Goal: Task Accomplishment & Management: Use online tool/utility

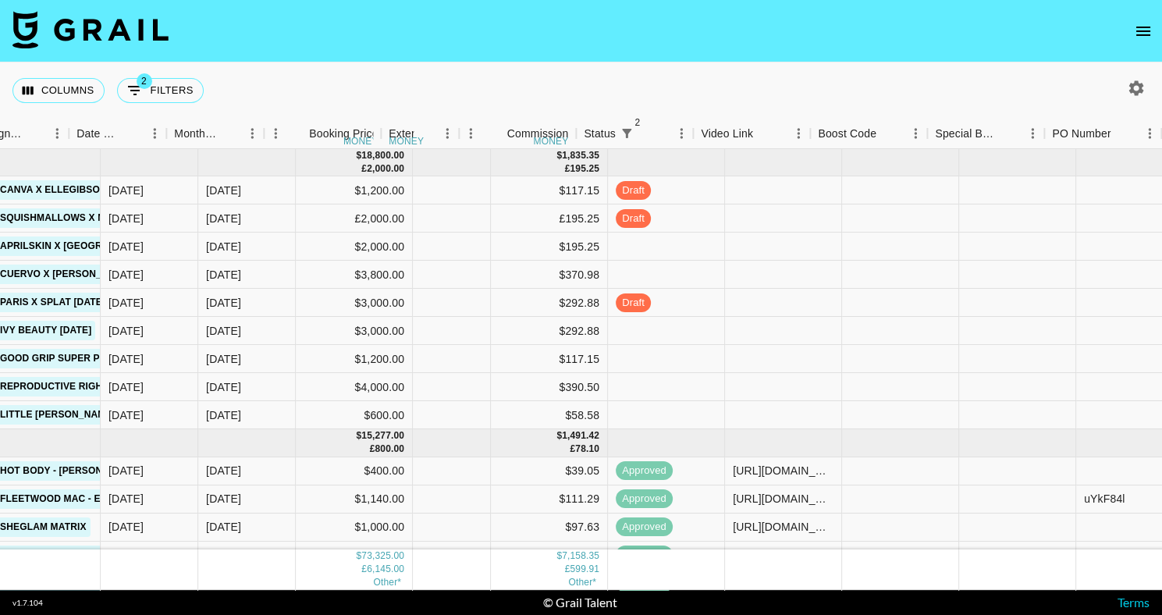
scroll to position [0, 902]
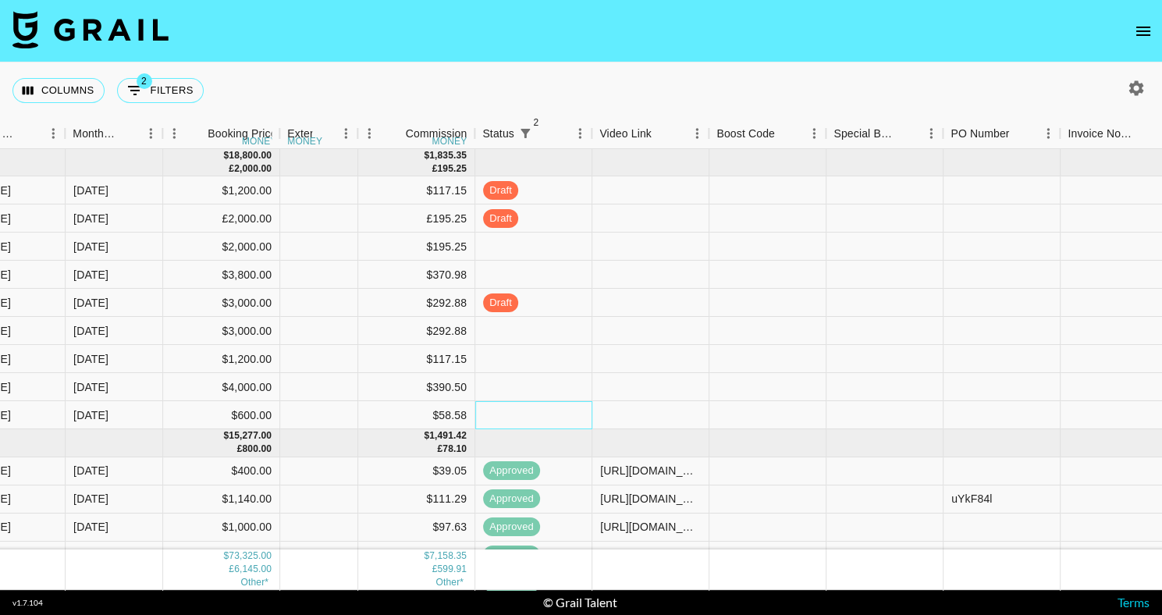
click at [490, 415] on div at bounding box center [533, 415] width 117 height 28
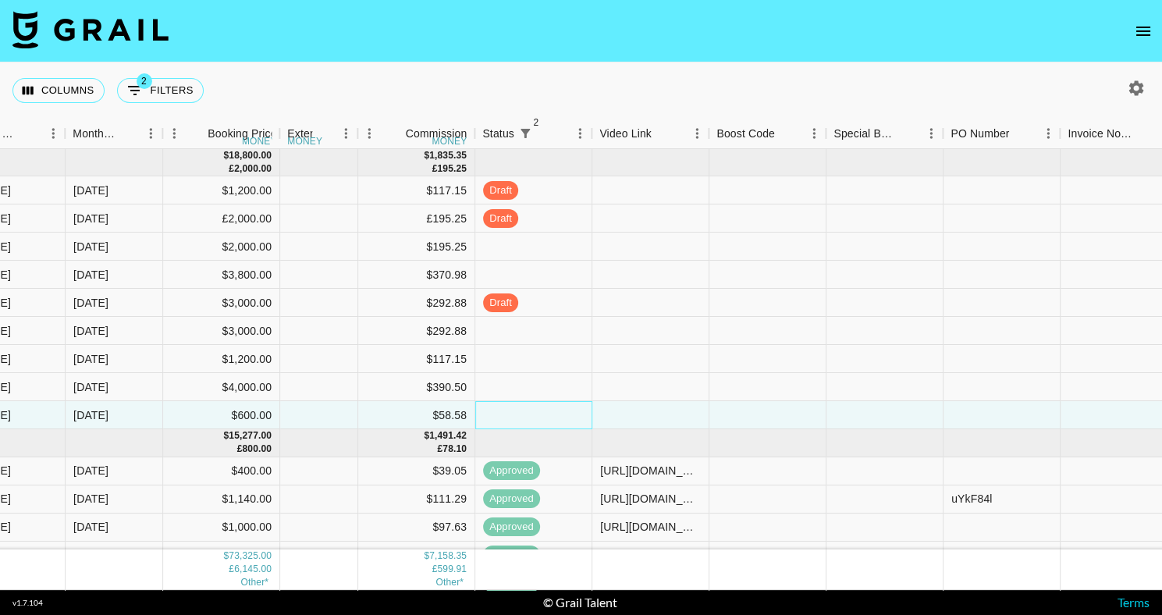
click at [536, 405] on div at bounding box center [533, 415] width 117 height 28
click at [662, 324] on div at bounding box center [650, 331] width 117 height 28
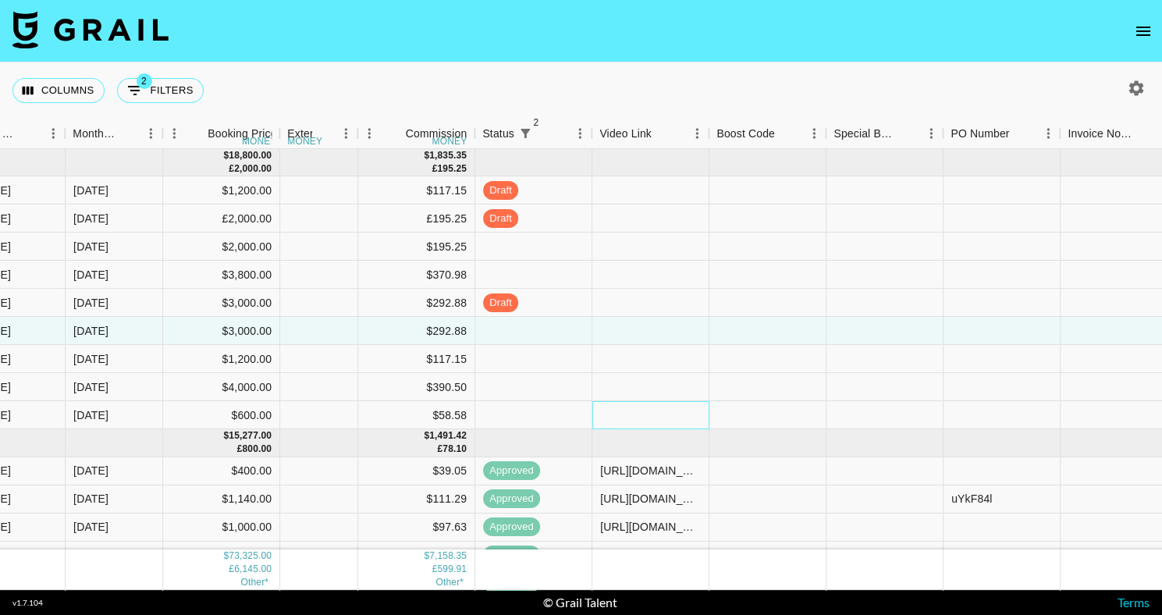
click at [629, 417] on div at bounding box center [650, 415] width 117 height 28
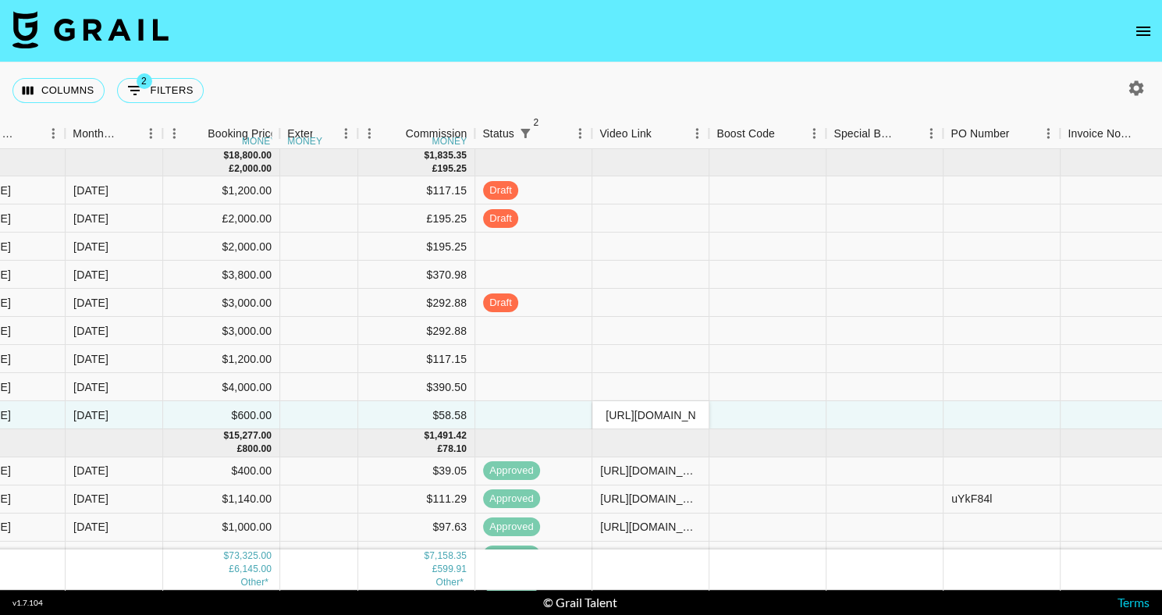
scroll to position [0, 233]
type input "[URL][DOMAIN_NAME]"
click at [748, 68] on div "Columns 2 Filters + Booking" at bounding box center [581, 90] width 1162 height 56
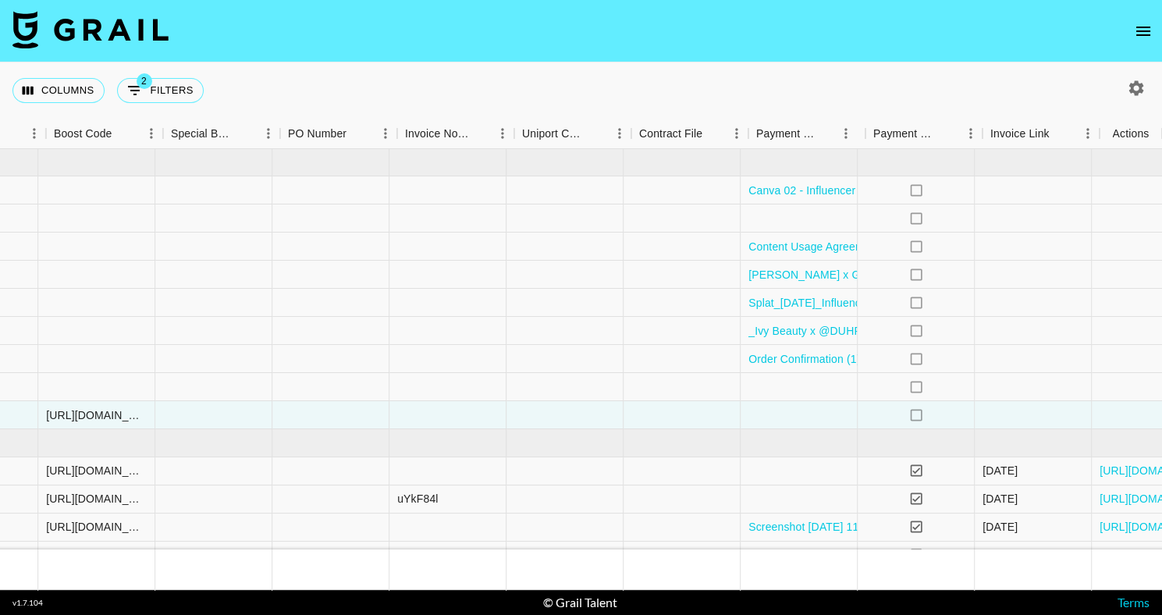
scroll to position [0, 1565]
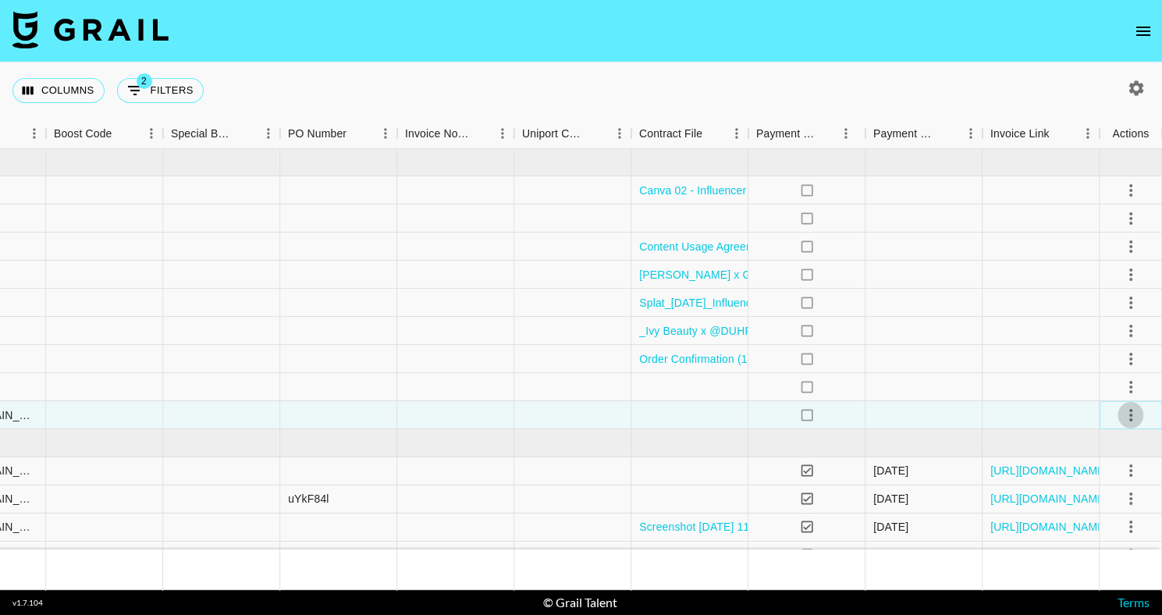
click at [1135, 415] on icon "select merge strategy" at bounding box center [1130, 415] width 19 height 19
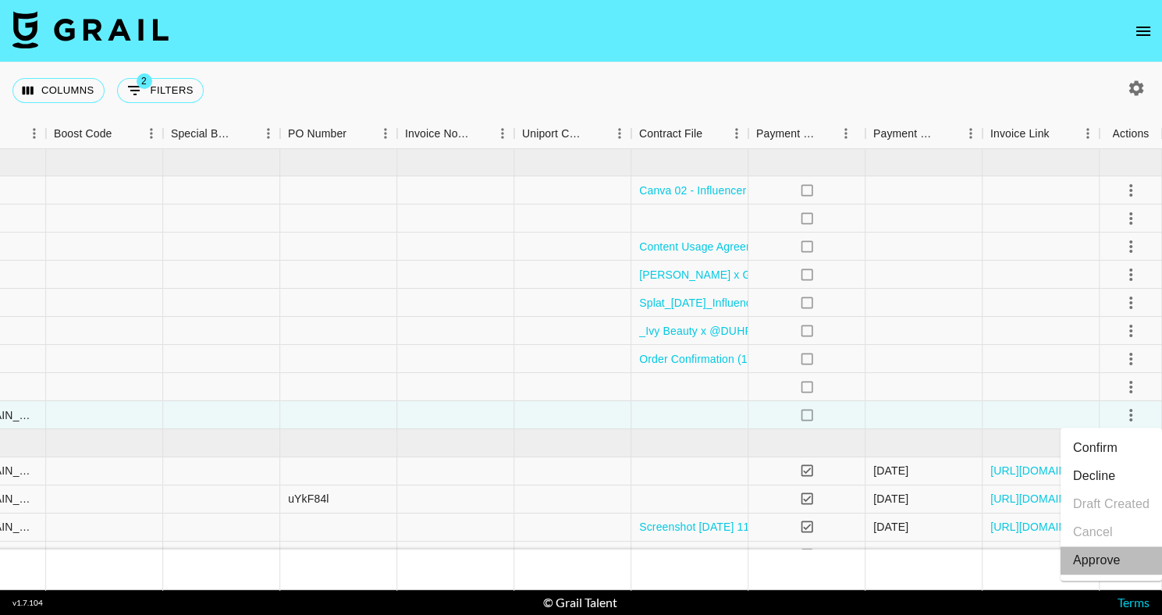
click at [1107, 564] on div "Approve" at bounding box center [1097, 560] width 48 height 19
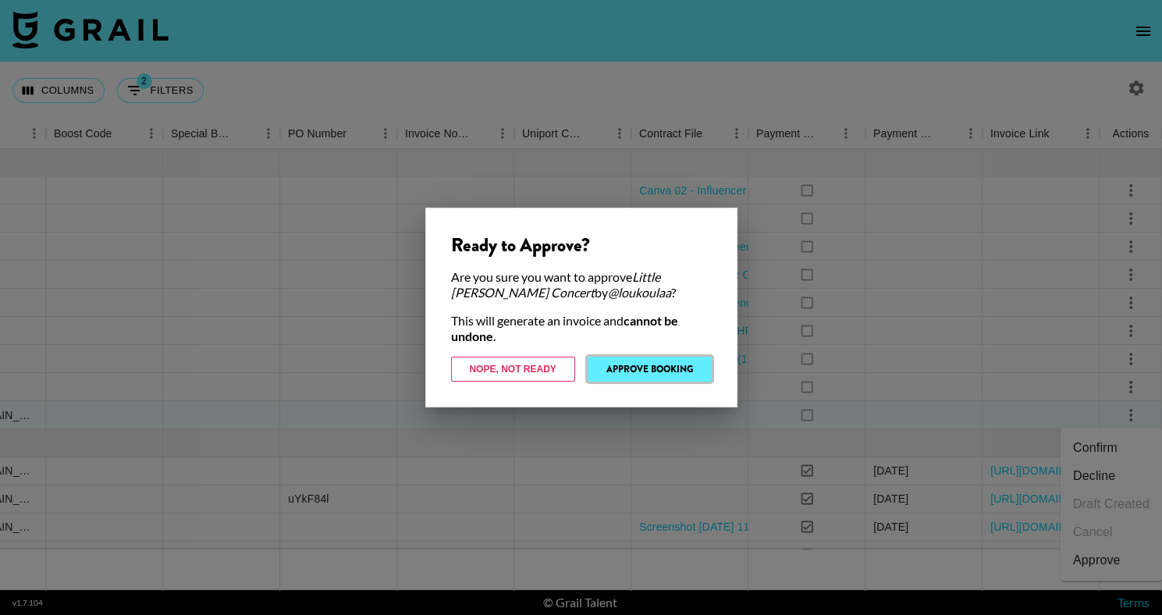
click at [666, 358] on button "Approve Booking" at bounding box center [650, 369] width 124 height 25
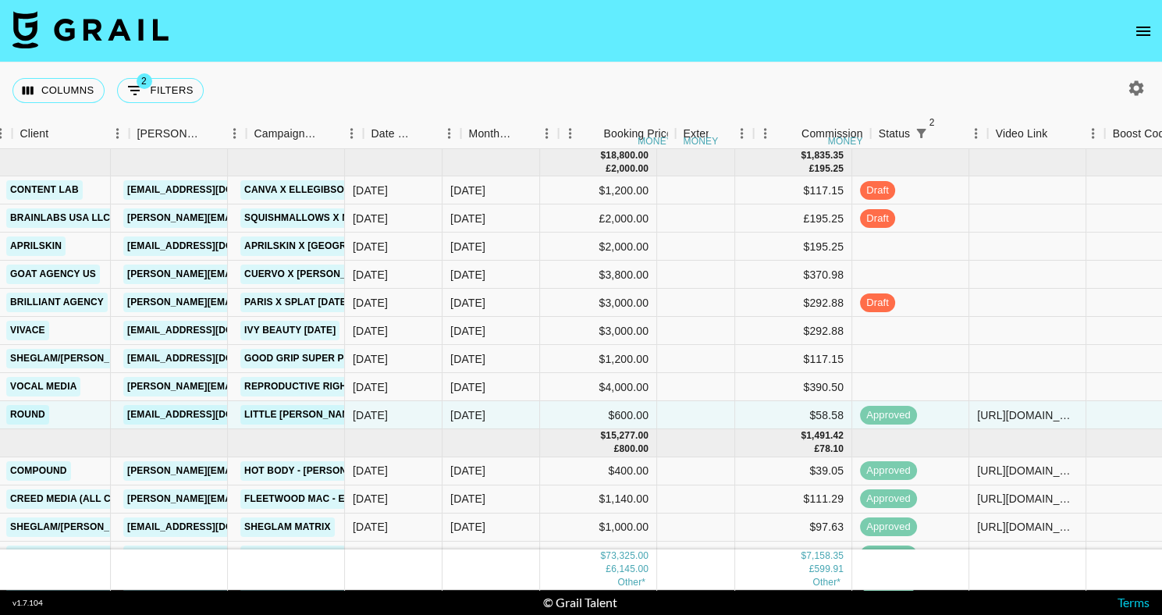
scroll to position [0, 506]
